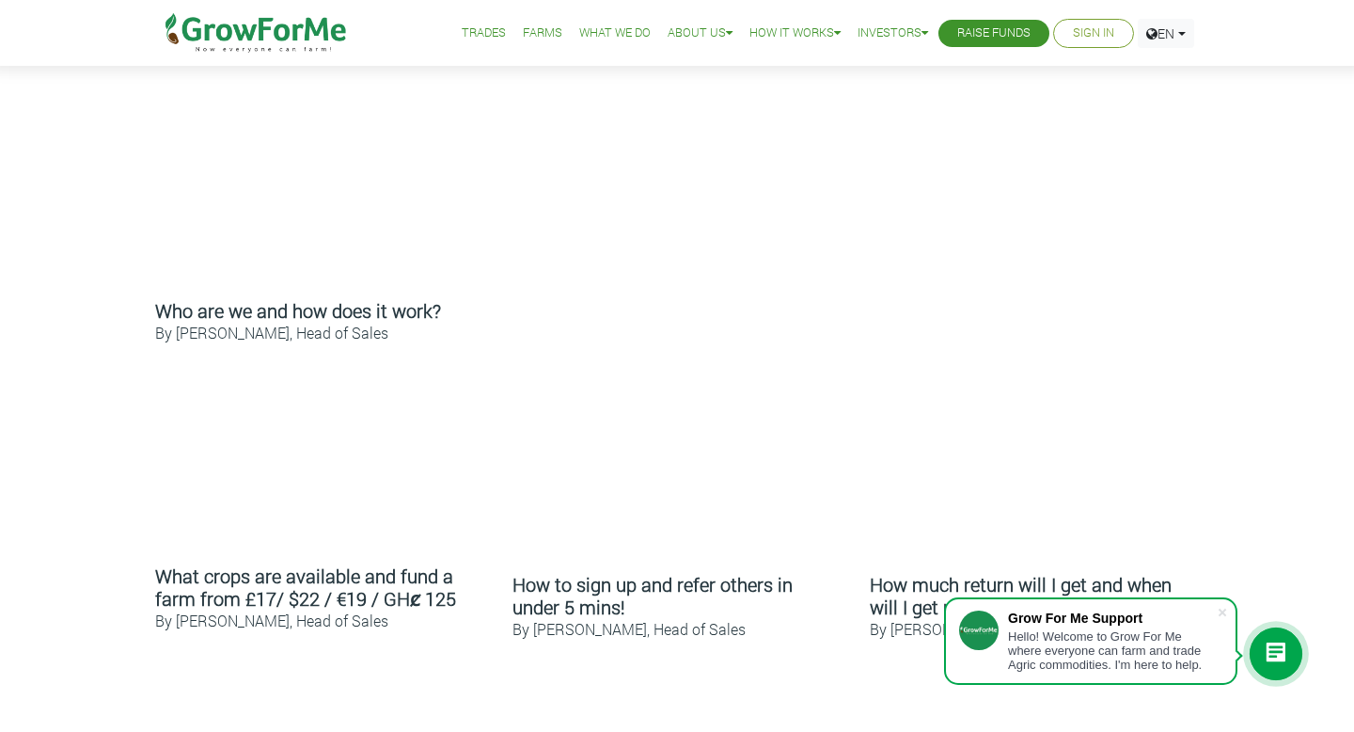
click at [523, 38] on link "Farms" at bounding box center [542, 34] width 39 height 20
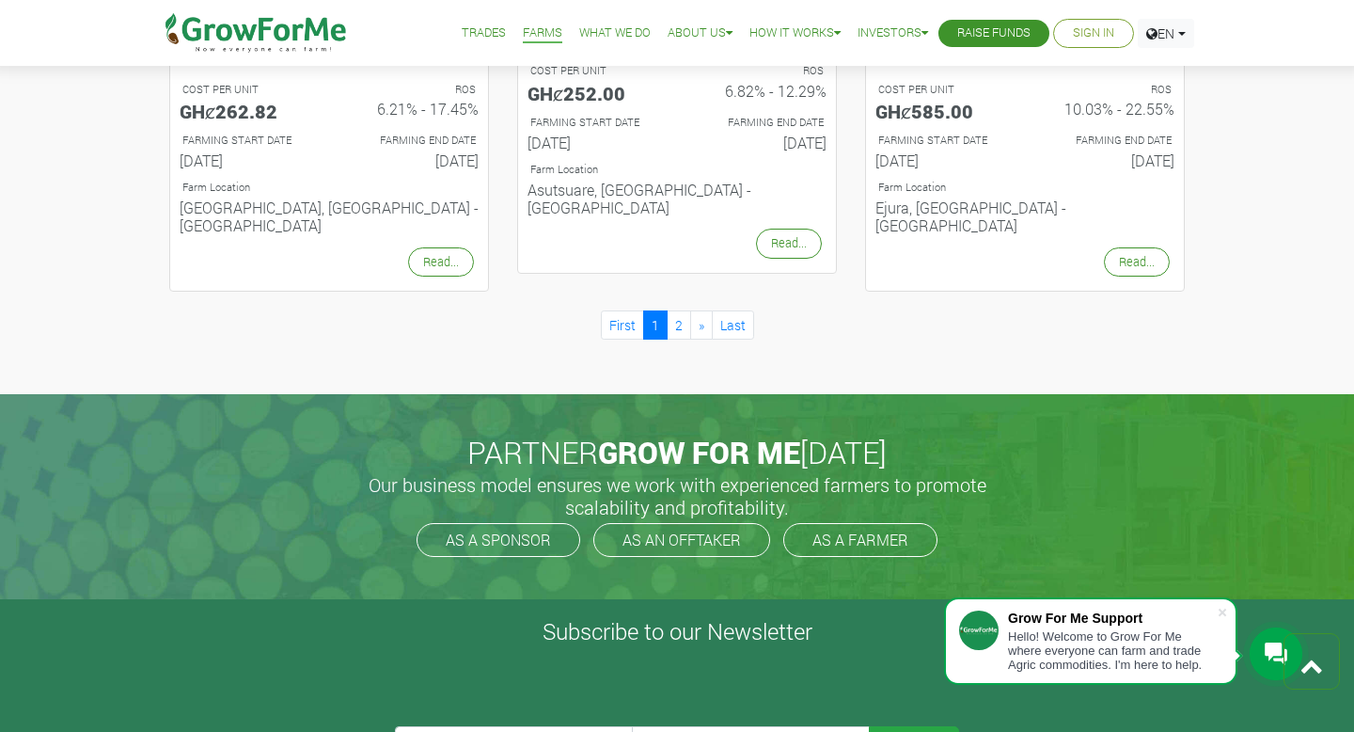
scroll to position [2223, 0]
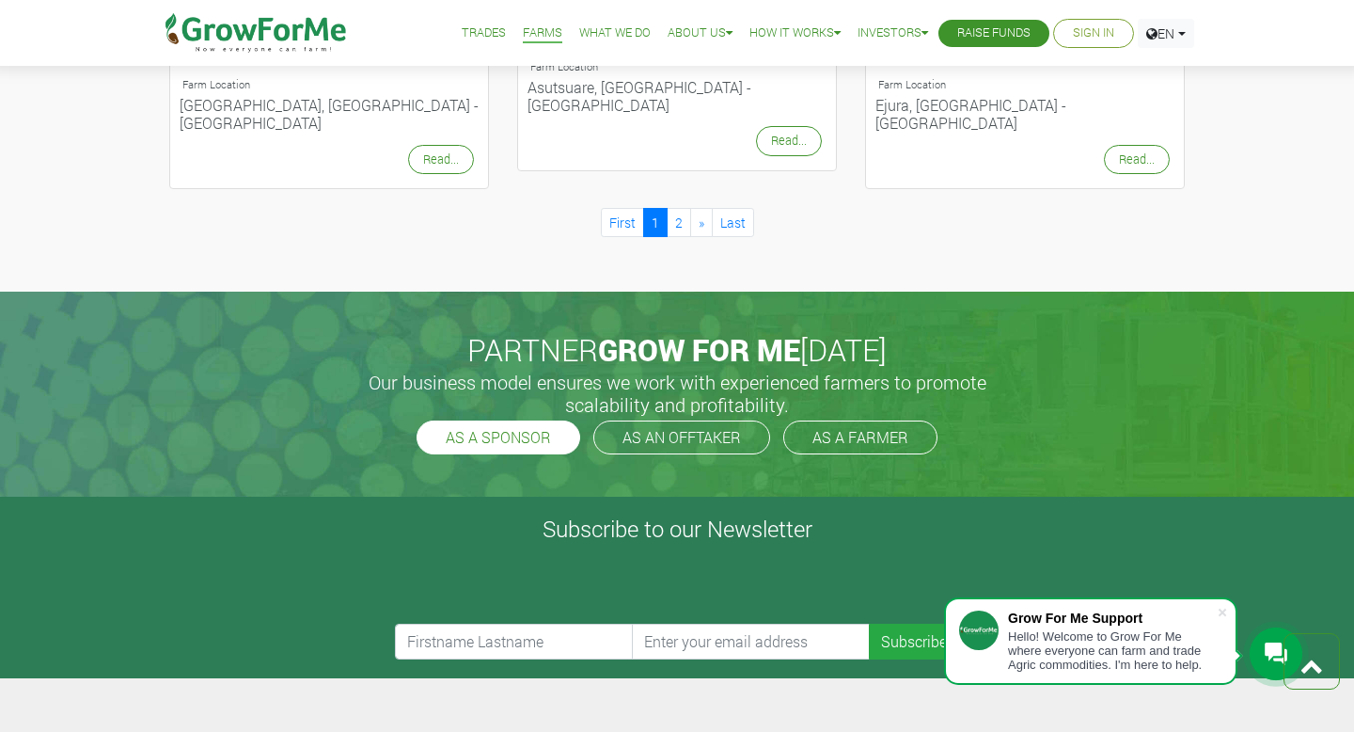
click at [512, 420] on link "AS A SPONSOR" at bounding box center [499, 437] width 164 height 34
